Goal: Information Seeking & Learning: Learn about a topic

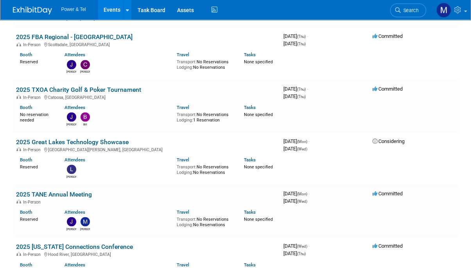
scroll to position [1095, 0]
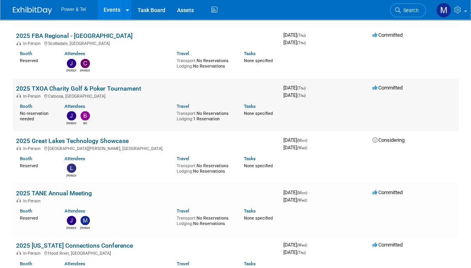
click at [151, 124] on td "2025 TXOA Charity Golf & Poker Tournament In-Person [GEOGRAPHIC_DATA], [GEOGRAP…" at bounding box center [146, 105] width 267 height 52
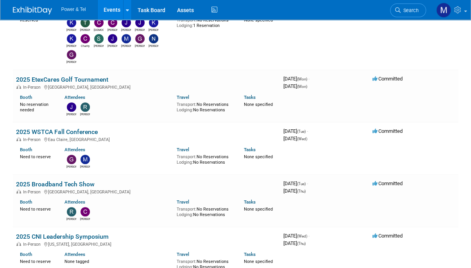
scroll to position [260, 0]
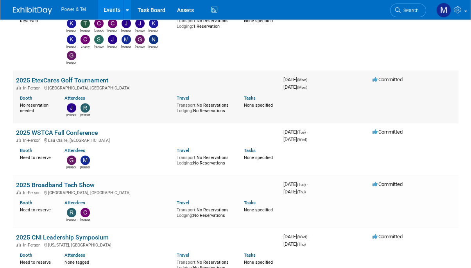
click at [82, 77] on link "2025 EtexCares Golf Tournament" at bounding box center [62, 80] width 92 height 7
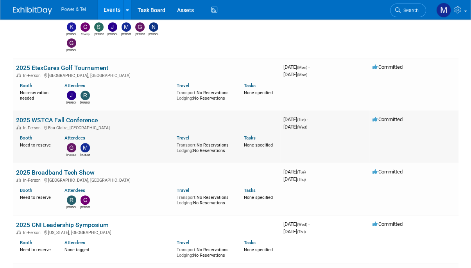
click at [75, 124] on div "In-Person Eau Claire, WI" at bounding box center [146, 127] width 261 height 6
click at [82, 121] on link "2025 WSTCA Fall Conference" at bounding box center [57, 119] width 82 height 7
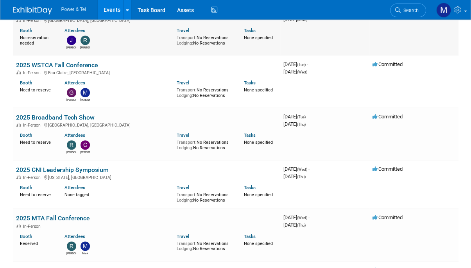
scroll to position [327, 0]
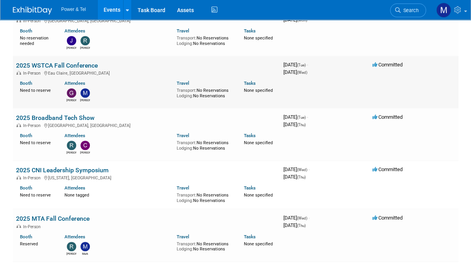
click at [89, 64] on link "2025 WSTCA Fall Conference" at bounding box center [57, 65] width 82 height 7
click at [73, 114] on link "2025 Broadband Tech Show" at bounding box center [55, 117] width 79 height 7
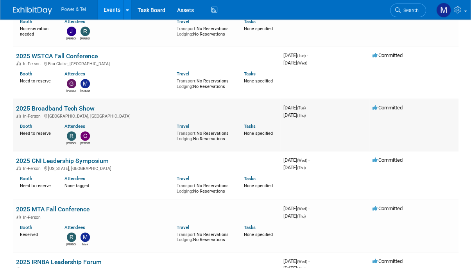
click at [77, 105] on link "2025 Broadband Tech Show" at bounding box center [55, 108] width 79 height 7
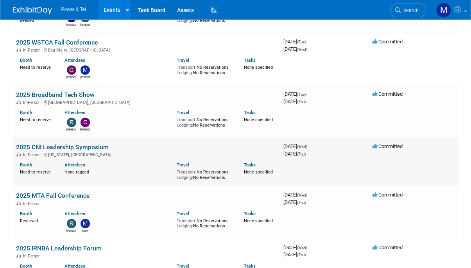
click at [85, 149] on link "2025 CNI Leadership Symposium" at bounding box center [62, 146] width 93 height 7
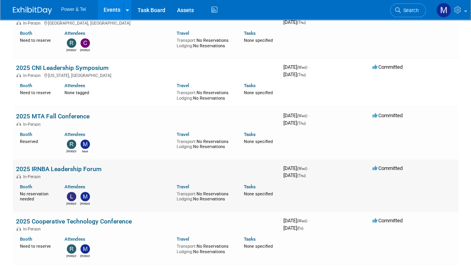
scroll to position [477, 0]
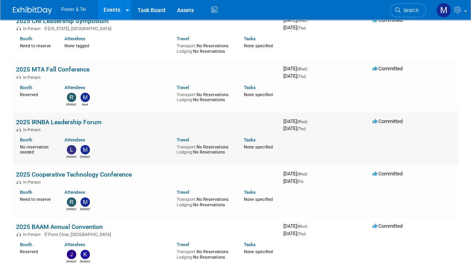
click at [85, 118] on link "2025 IRNBA Leadership Forum" at bounding box center [59, 121] width 86 height 7
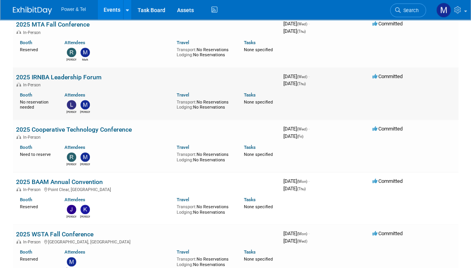
scroll to position [522, 0]
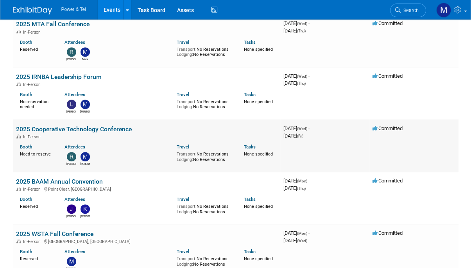
drag, startPoint x: 128, startPoint y: 129, endPoint x: 96, endPoint y: 147, distance: 36.2
click at [96, 147] on div "Attendees" at bounding box center [114, 146] width 100 height 8
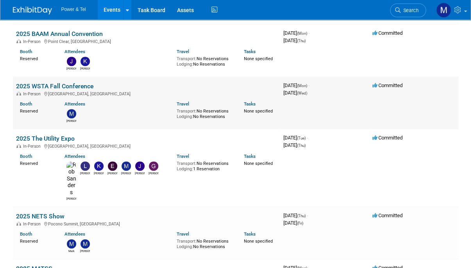
scroll to position [722, 0]
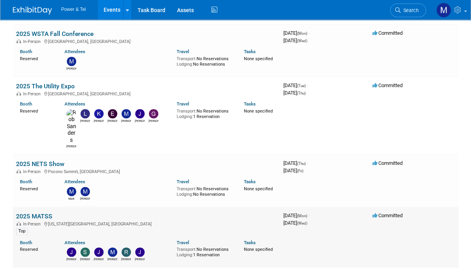
click at [43, 213] on link "2025 MATSS" at bounding box center [34, 216] width 36 height 7
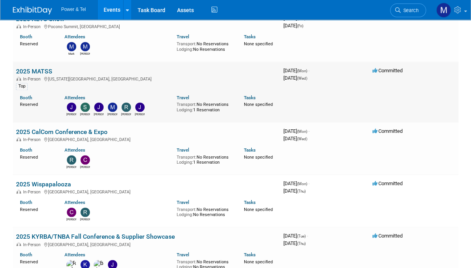
scroll to position [868, 0]
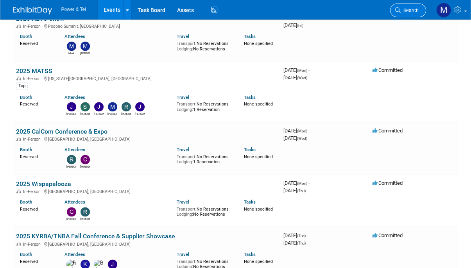
click at [408, 14] on link "Search" at bounding box center [408, 11] width 36 height 14
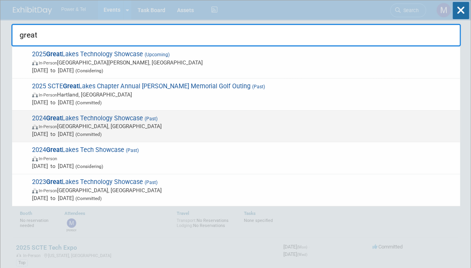
type input "great"
click at [166, 112] on div "2024 Great Lakes Technology Showcase (Past) In-Person Indianapolis, IN Aug 27, …" at bounding box center [236, 127] width 448 height 32
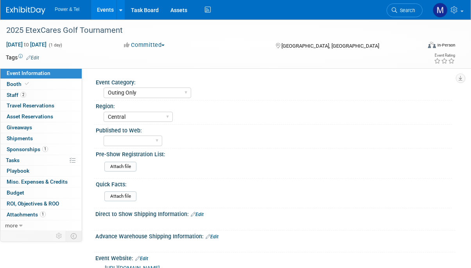
select select "Outing Only"
select select "Central"
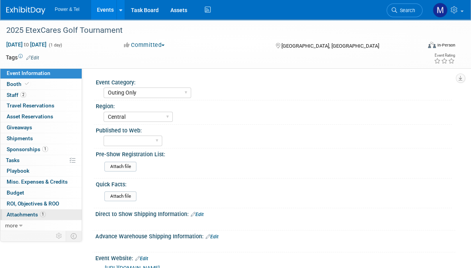
click at [45, 217] on link "1 Attachments 1" at bounding box center [40, 214] width 81 height 11
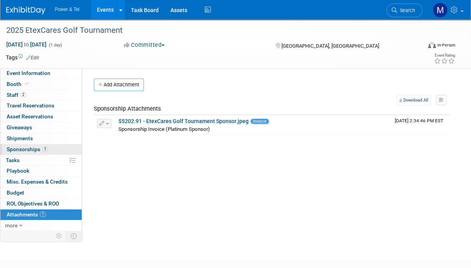
click at [57, 145] on link "1 Sponsorships 1" at bounding box center [40, 149] width 81 height 11
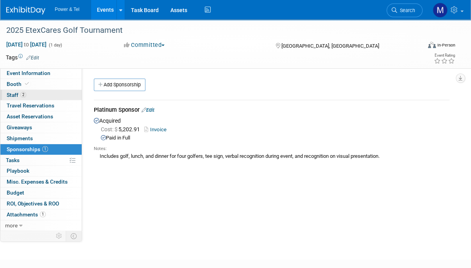
click at [43, 91] on link "2 Staff 2" at bounding box center [40, 95] width 81 height 11
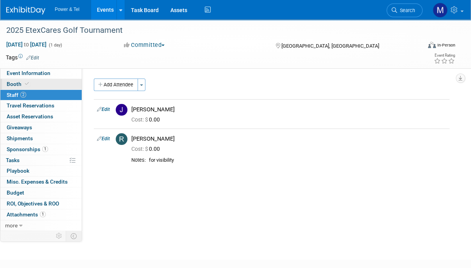
click at [44, 84] on link "Booth" at bounding box center [40, 84] width 81 height 11
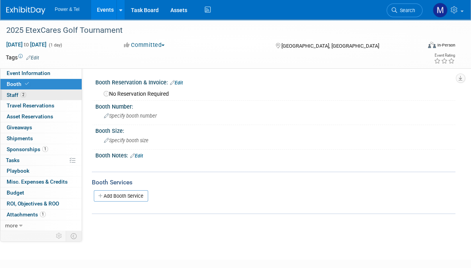
click at [48, 91] on link "2 Staff 2" at bounding box center [40, 95] width 81 height 11
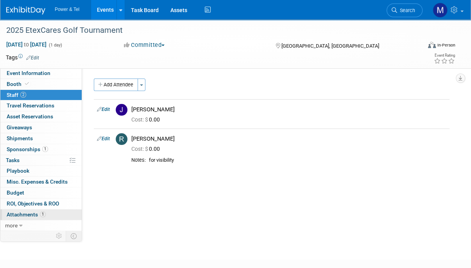
click at [54, 213] on link "1 Attachments 1" at bounding box center [40, 214] width 81 height 11
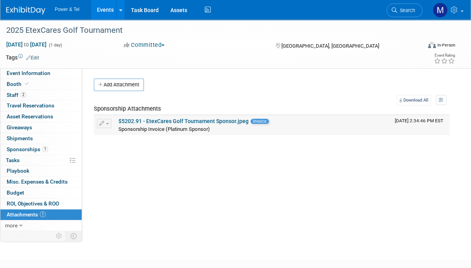
click at [177, 120] on link "$5202.91 - EtexCares Golf Tournament Sponsor.jpeg" at bounding box center [183, 121] width 130 height 6
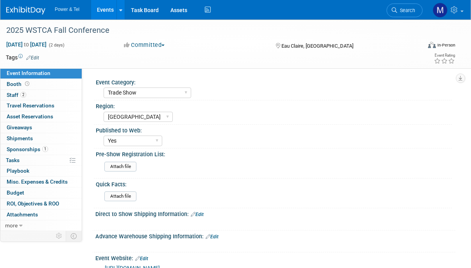
select select "Trade Show"
select select "[GEOGRAPHIC_DATA]"
select select "Yes"
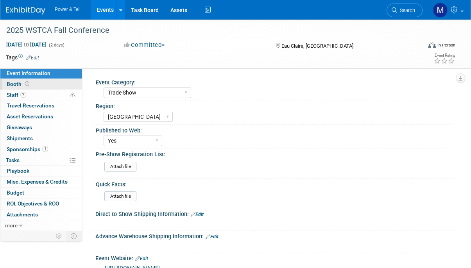
click at [38, 87] on link "Booth" at bounding box center [40, 84] width 81 height 11
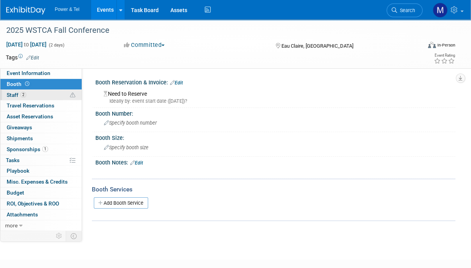
click at [39, 93] on link "2 Staff 2" at bounding box center [40, 95] width 81 height 11
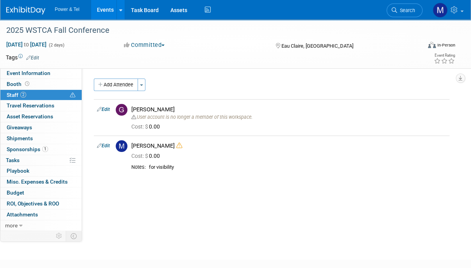
click at [148, 45] on button "Committed" at bounding box center [144, 45] width 47 height 8
drag, startPoint x: 173, startPoint y: 82, endPoint x: 246, endPoint y: 60, distance: 76.8
click at [246, 60] on td at bounding box center [208, 58] width 339 height 8
click at [135, 42] on button "Committed" at bounding box center [144, 45] width 47 height 8
drag, startPoint x: 159, startPoint y: 81, endPoint x: 285, endPoint y: 44, distance: 131.1
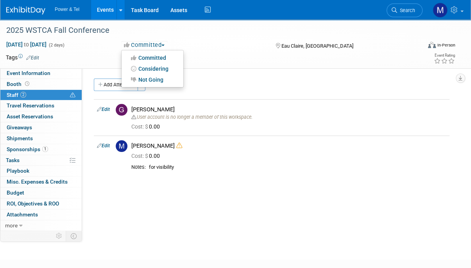
click at [285, 44] on span "Eau Claire, [GEOGRAPHIC_DATA]" at bounding box center [317, 46] width 72 height 6
click at [28, 90] on link "2 Staff 2" at bounding box center [40, 95] width 81 height 11
click at [161, 43] on button "Committed" at bounding box center [144, 45] width 47 height 8
click at [208, 41] on div "Committed Committed Considering Not Going" at bounding box center [192, 45] width 142 height 9
click at [149, 48] on button "Committed" at bounding box center [144, 45] width 47 height 8
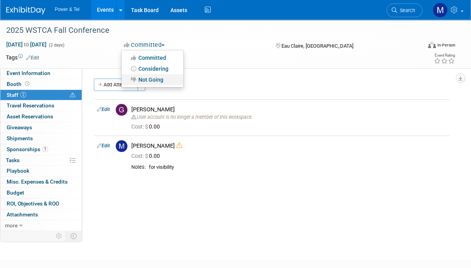
click at [150, 75] on link "Not Going" at bounding box center [153, 79] width 62 height 11
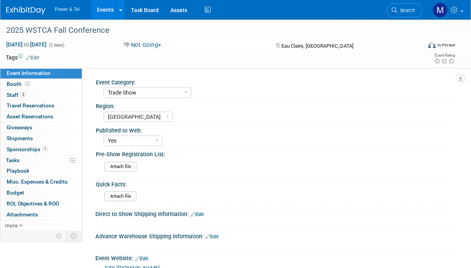
select select "Trade Show"
select select "[GEOGRAPHIC_DATA]"
select select "Yes"
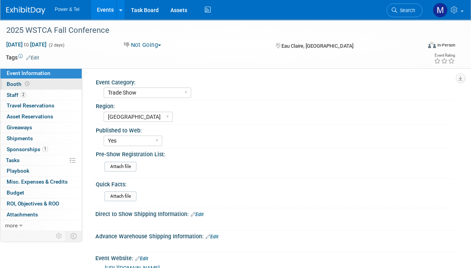
click at [53, 84] on link "Booth" at bounding box center [40, 84] width 81 height 11
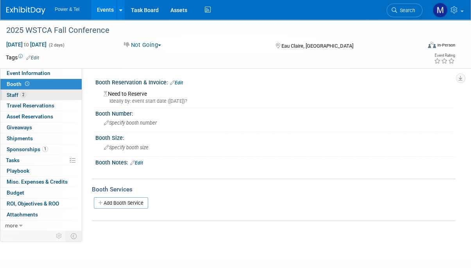
click at [50, 95] on link "2 Staff 2" at bounding box center [40, 95] width 81 height 11
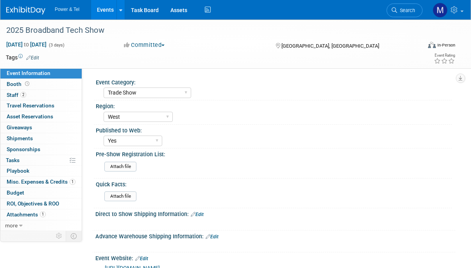
select select "Trade Show"
select select "West"
select select "Yes"
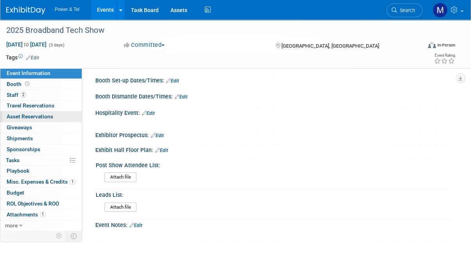
scroll to position [274, 0]
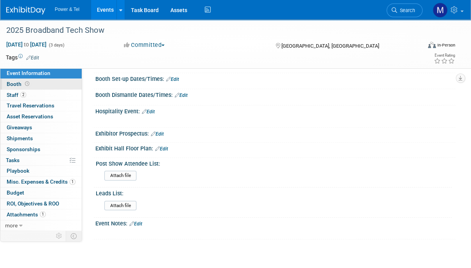
click at [53, 87] on link "Booth" at bounding box center [40, 84] width 81 height 11
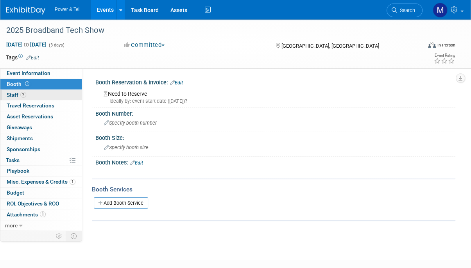
click at [53, 95] on link "2 Staff 2" at bounding box center [40, 95] width 81 height 11
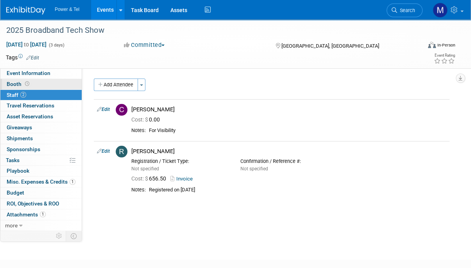
drag, startPoint x: 186, startPoint y: 175, endPoint x: 52, endPoint y: 82, distance: 163.5
click at [52, 82] on link "Booth" at bounding box center [40, 84] width 81 height 11
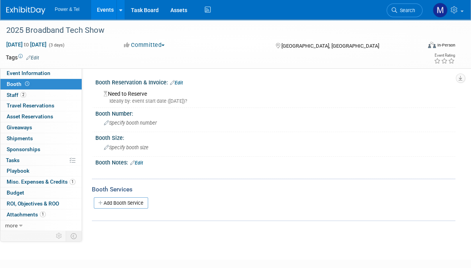
click at [183, 84] on link "Edit" at bounding box center [176, 82] width 13 height 5
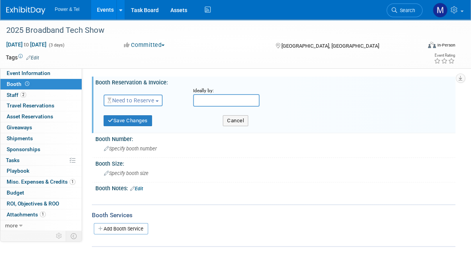
click at [149, 103] on span "Need to Reserve" at bounding box center [130, 100] width 47 height 6
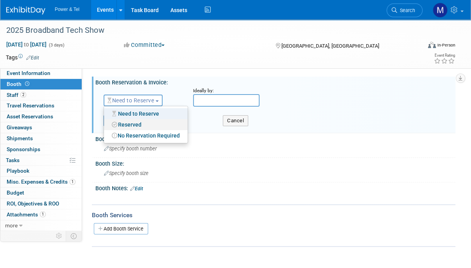
click at [146, 127] on link "Reserved" at bounding box center [146, 124] width 84 height 11
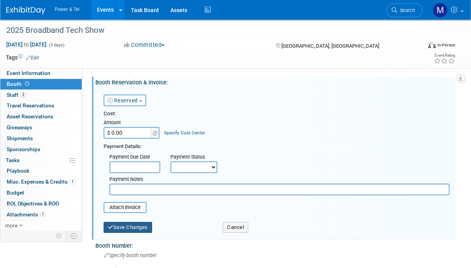
click at [139, 222] on button "Save Changes" at bounding box center [128, 227] width 48 height 11
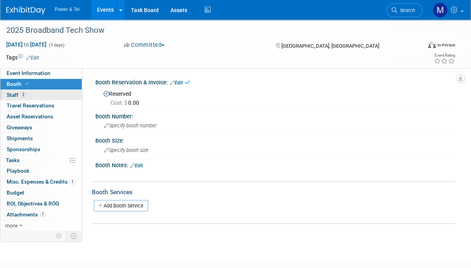
click at [38, 94] on link "2 Staff 2" at bounding box center [40, 95] width 81 height 11
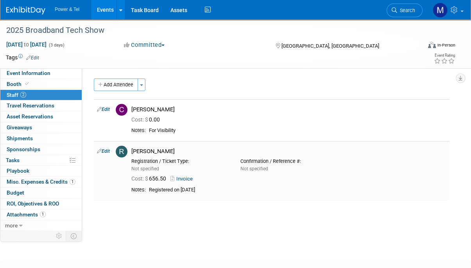
click at [185, 177] on link "Invoice" at bounding box center [182, 179] width 25 height 6
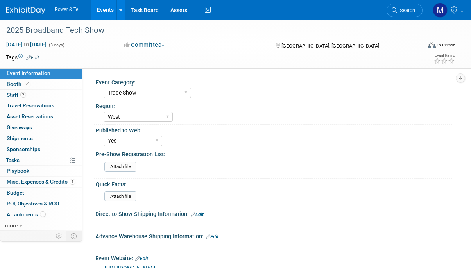
select select "Trade Show"
select select "West"
select select "Yes"
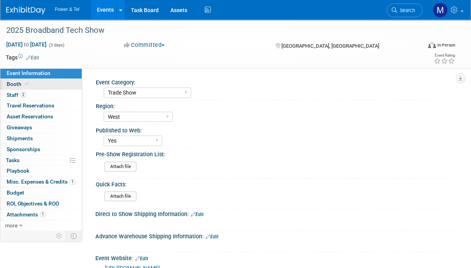
click at [39, 84] on link "Booth" at bounding box center [40, 84] width 81 height 11
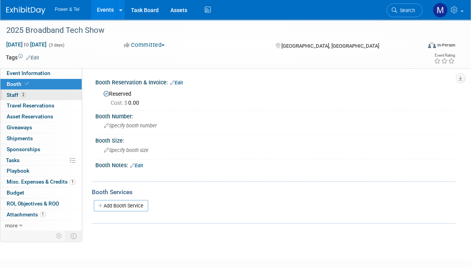
click at [41, 93] on link "2 Staff 2" at bounding box center [40, 95] width 81 height 11
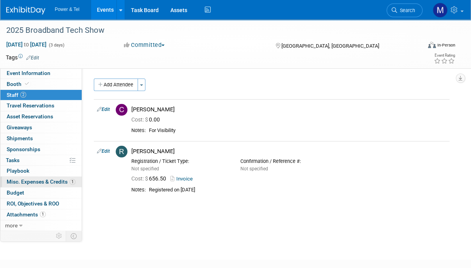
click at [67, 181] on span "Misc. Expenses & Credits 1" at bounding box center [41, 182] width 69 height 6
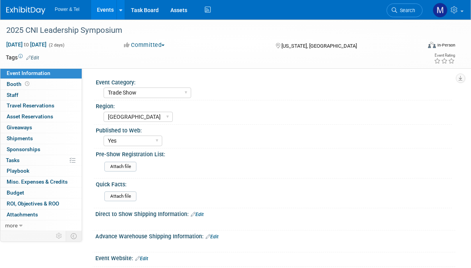
select select "Trade Show"
select select "[GEOGRAPHIC_DATA]"
select select "Yes"
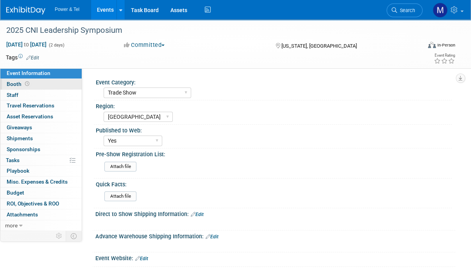
click at [59, 81] on link "Booth" at bounding box center [40, 84] width 81 height 11
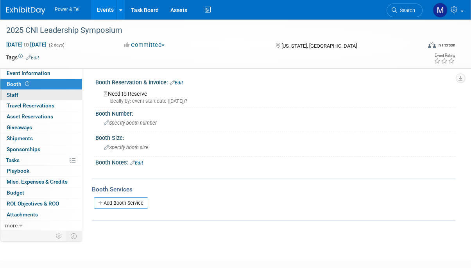
click at [57, 95] on link "0 Staff 0" at bounding box center [40, 95] width 81 height 11
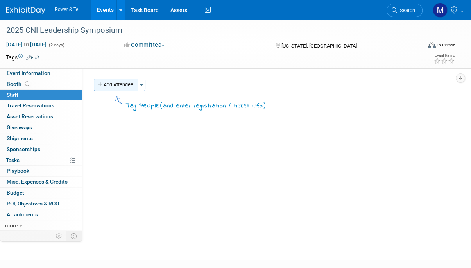
click at [106, 83] on button "Add Attendee" at bounding box center [116, 85] width 44 height 13
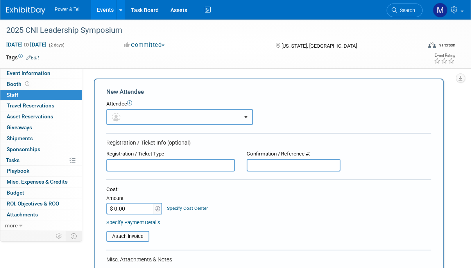
click at [182, 116] on button "button" at bounding box center [179, 117] width 147 height 16
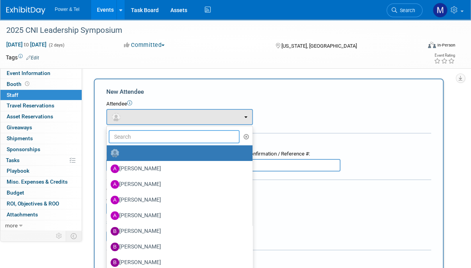
click at [166, 140] on input "text" at bounding box center [174, 136] width 131 height 13
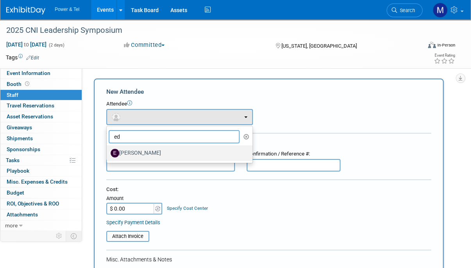
type input "ed"
click at [168, 153] on label "[PERSON_NAME]" at bounding box center [178, 153] width 134 height 13
click at [108, 153] on input "[PERSON_NAME]" at bounding box center [105, 152] width 5 height 5
select select "9077ae26-f04f-48cb-905d-76999b802000"
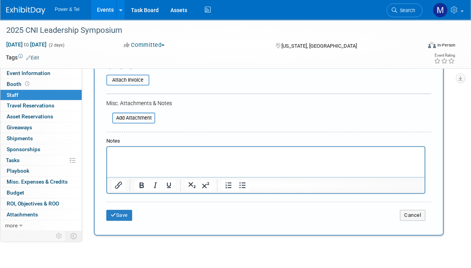
scroll to position [184, 0]
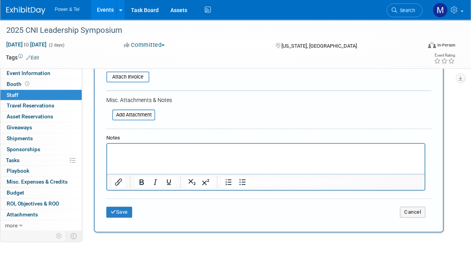
click at [125, 215] on div "Save Cancel" at bounding box center [268, 211] width 325 height 25
click at [126, 212] on button "Save" at bounding box center [119, 212] width 26 height 11
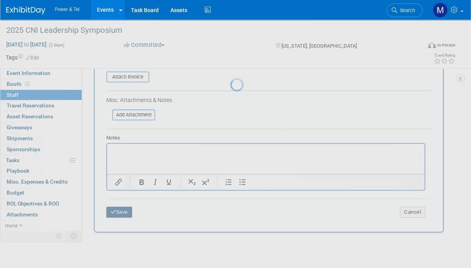
scroll to position [46, 0]
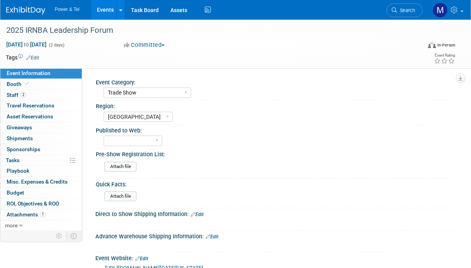
select select "Trade Show"
select select "[GEOGRAPHIC_DATA]"
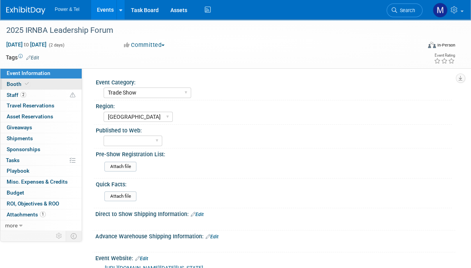
click at [59, 86] on link "Booth" at bounding box center [40, 84] width 81 height 11
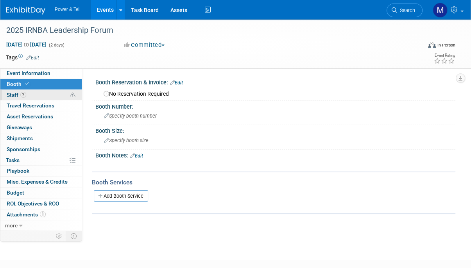
click at [59, 93] on link "2 Staff 2" at bounding box center [40, 95] width 81 height 11
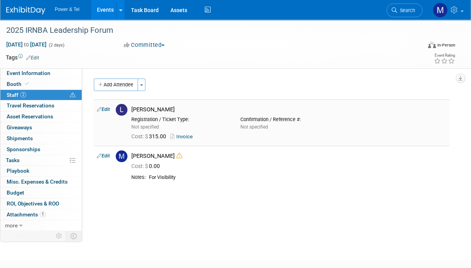
click at [185, 138] on link "Invoice" at bounding box center [182, 137] width 25 height 6
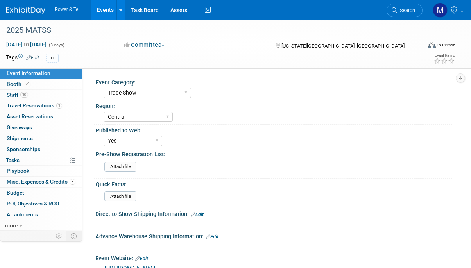
select select "Trade Show"
select select "Central"
select select "Yes"
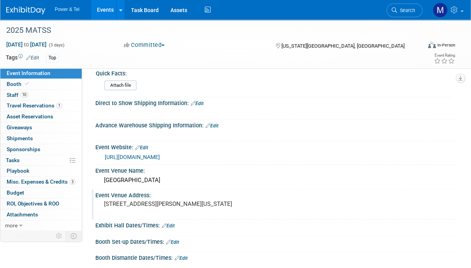
scroll to position [326, 0]
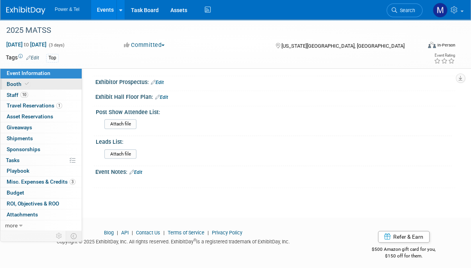
click at [39, 82] on link "Booth" at bounding box center [40, 84] width 81 height 11
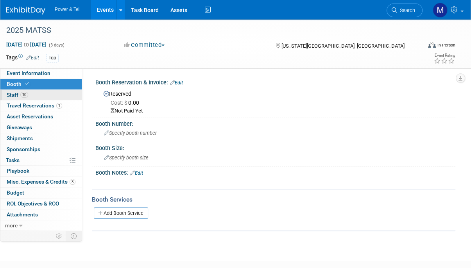
click at [36, 96] on link "10 Staff 10" at bounding box center [40, 95] width 81 height 11
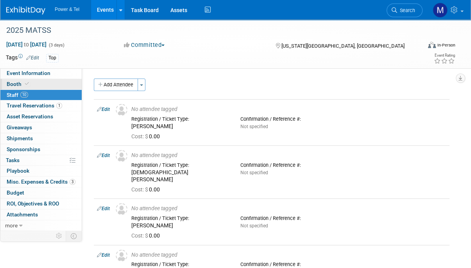
click at [59, 82] on link "Booth" at bounding box center [40, 84] width 81 height 11
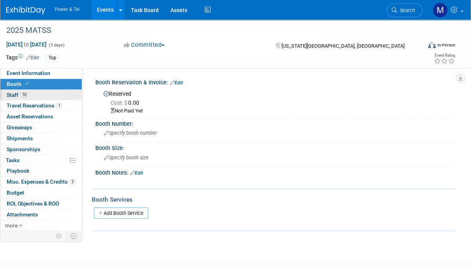
click at [17, 90] on link "10 Staff 10" at bounding box center [40, 95] width 81 height 11
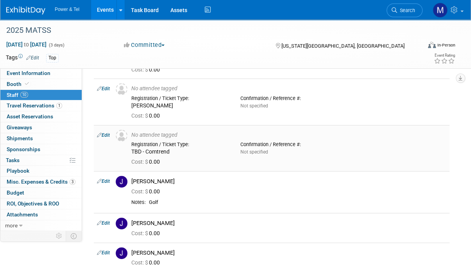
scroll to position [125, 0]
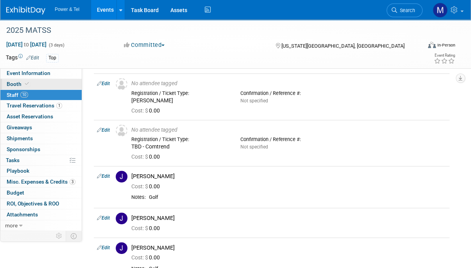
click at [30, 82] on link "Booth" at bounding box center [40, 84] width 81 height 11
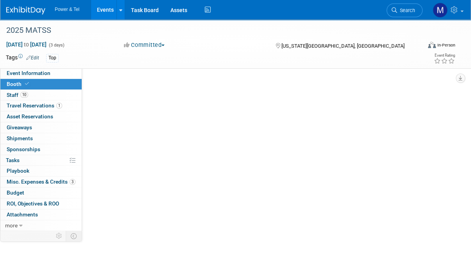
scroll to position [0, 0]
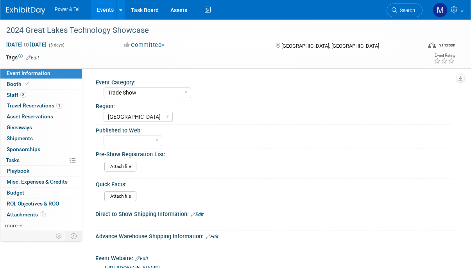
select select "Trade Show"
select select "[GEOGRAPHIC_DATA]"
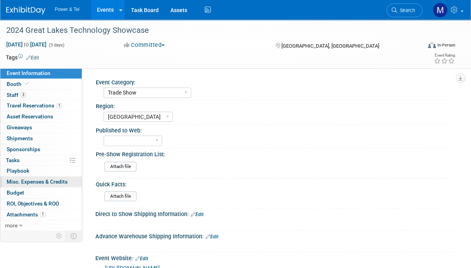
click at [39, 178] on link "0 Misc. Expenses & Credits 0" at bounding box center [40, 182] width 81 height 11
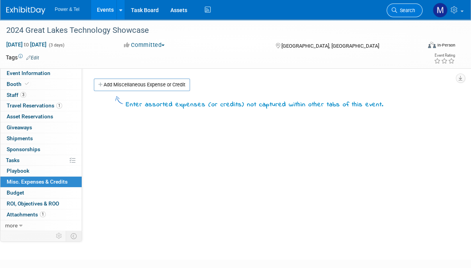
click at [412, 14] on link "Search" at bounding box center [405, 11] width 36 height 14
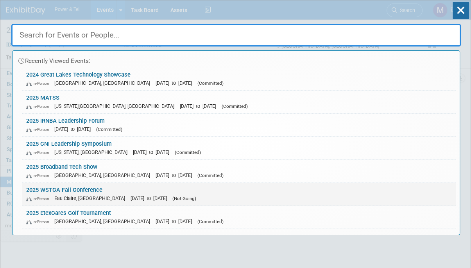
scroll to position [25, 0]
